Goal: Task Accomplishment & Management: Manage account settings

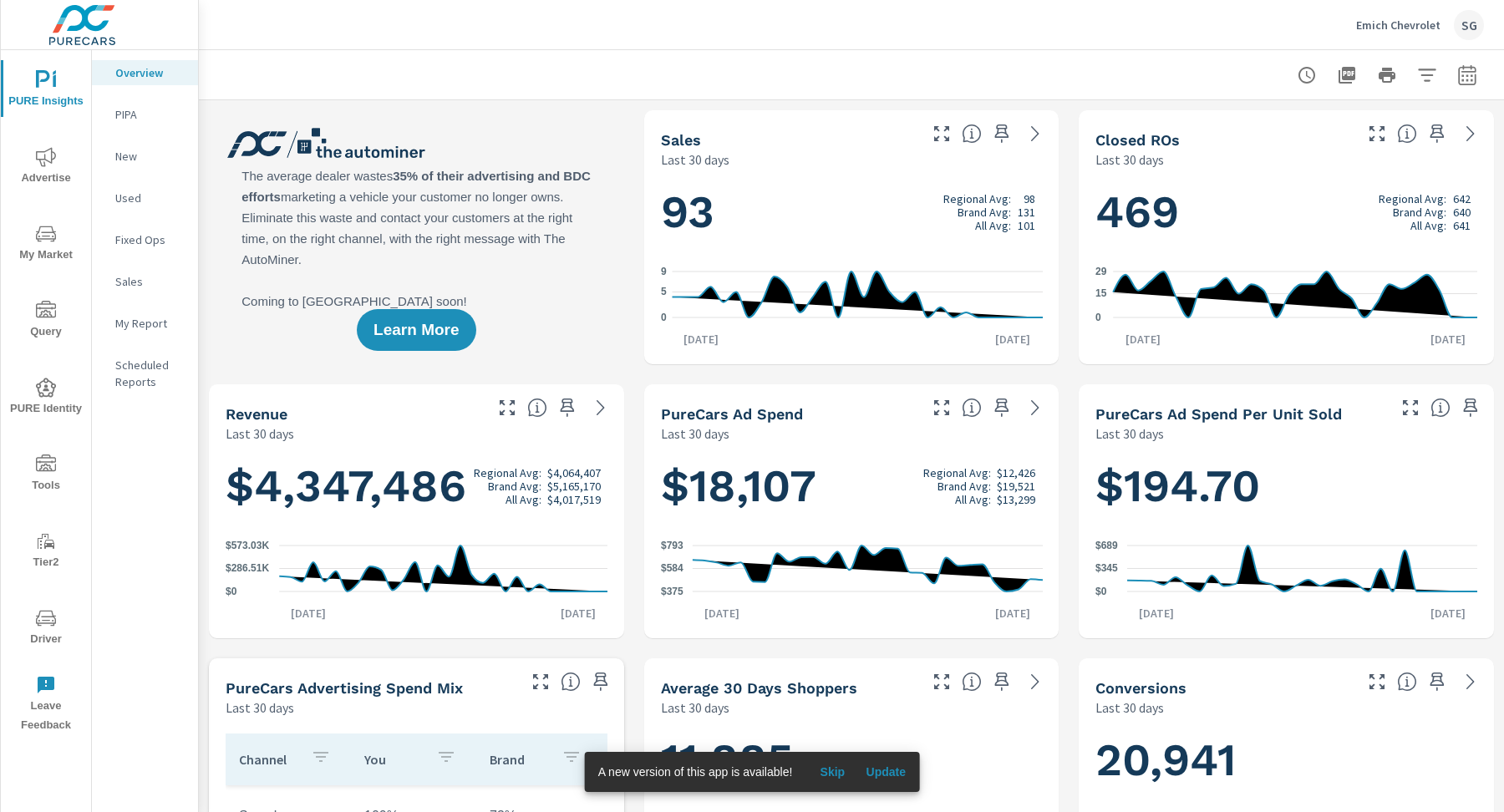
click at [46, 633] on span "Driver" at bounding box center [46, 628] width 81 height 41
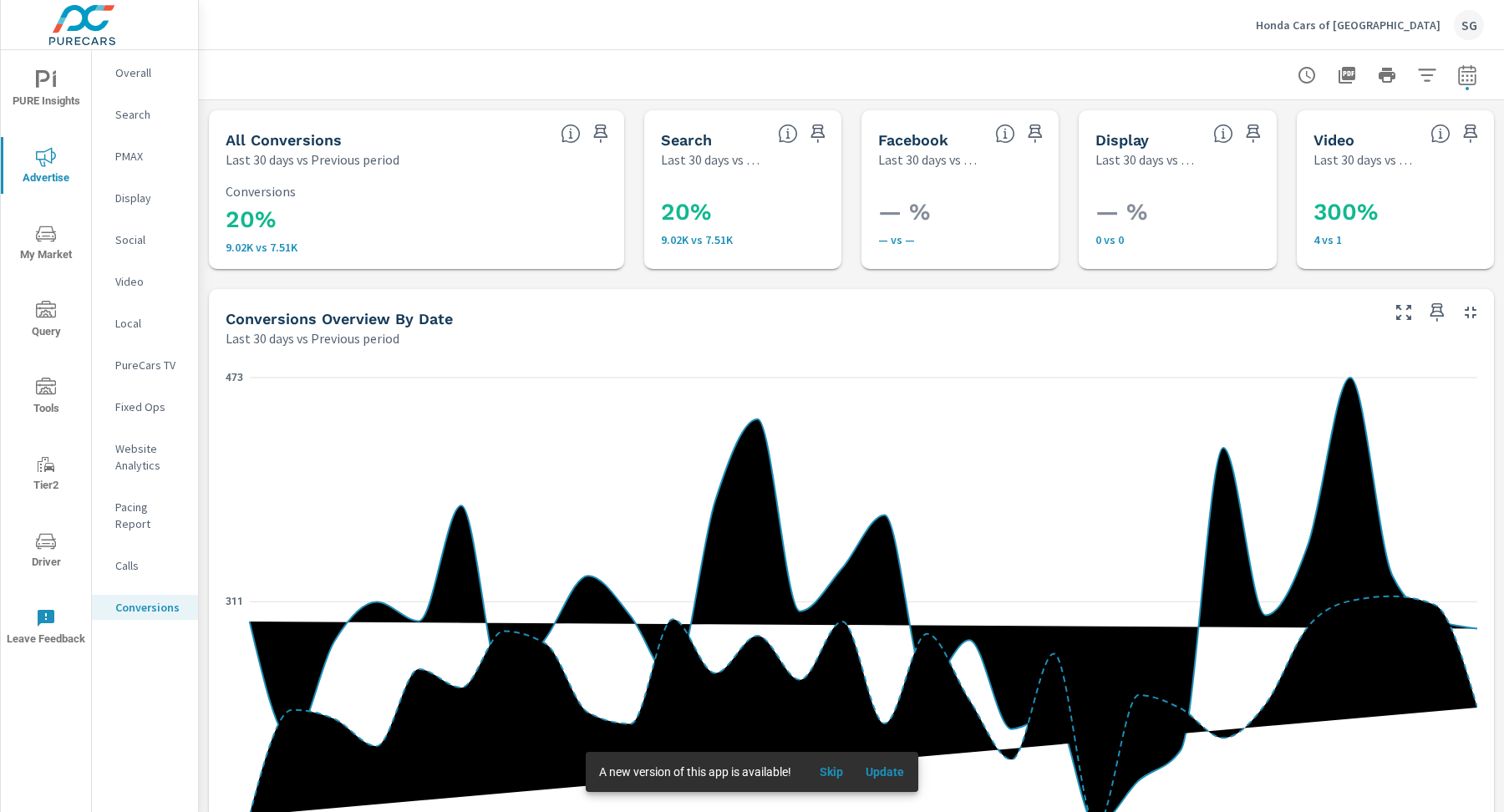
scroll to position [643, 0]
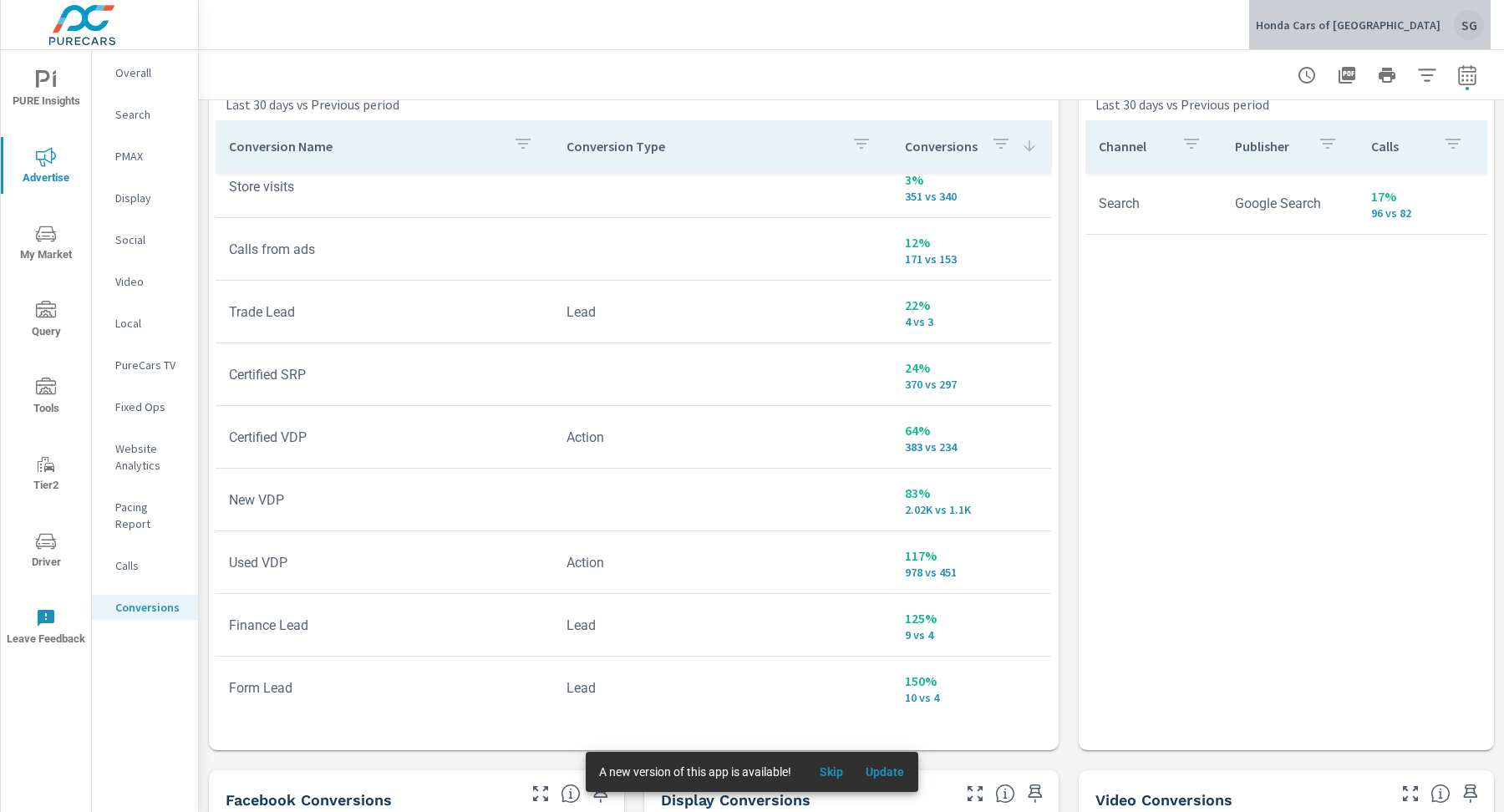
click at [1468, 41] on button "Honda Cars of Bellevue SG" at bounding box center [1369, 25] width 242 height 49
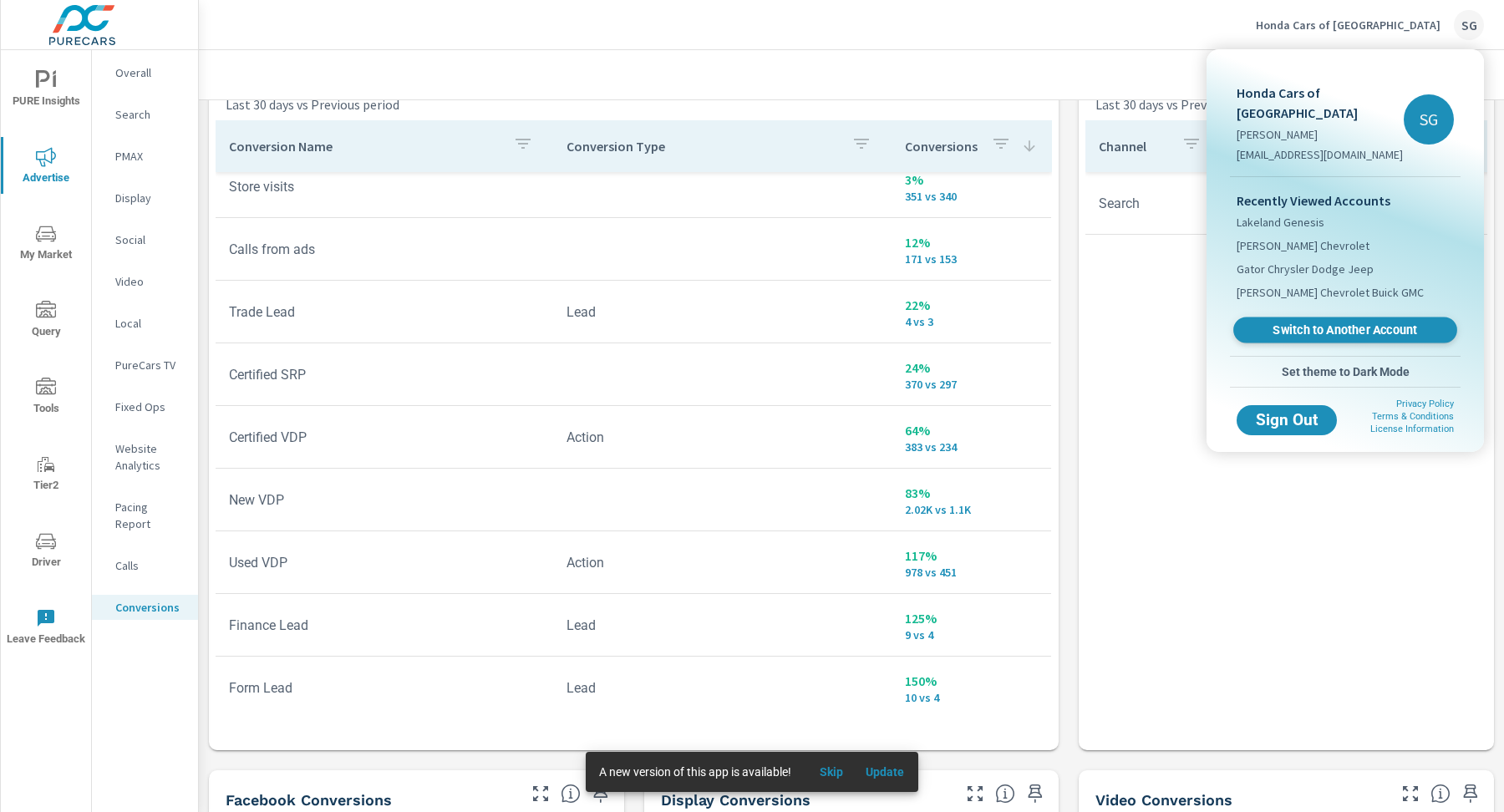
click at [1348, 322] on span "Switch to Another Account" at bounding box center [1344, 330] width 204 height 16
